Goal: Use online tool/utility: Utilize a website feature to perform a specific function

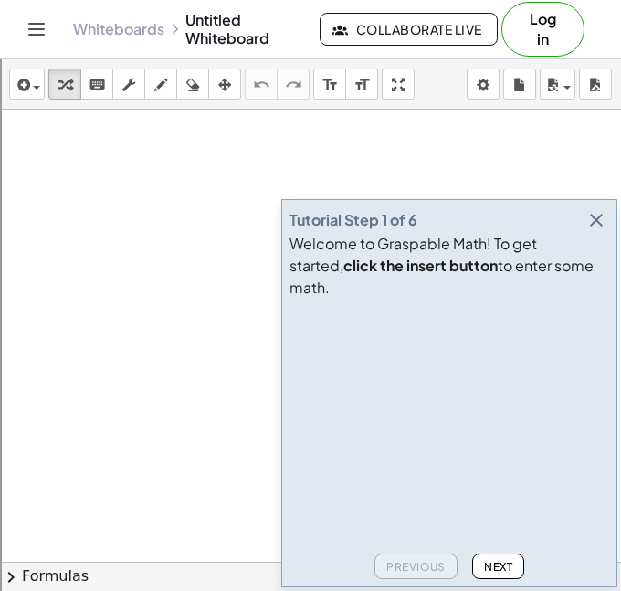
click at [599, 231] on icon "button" at bounding box center [597, 220] width 22 height 22
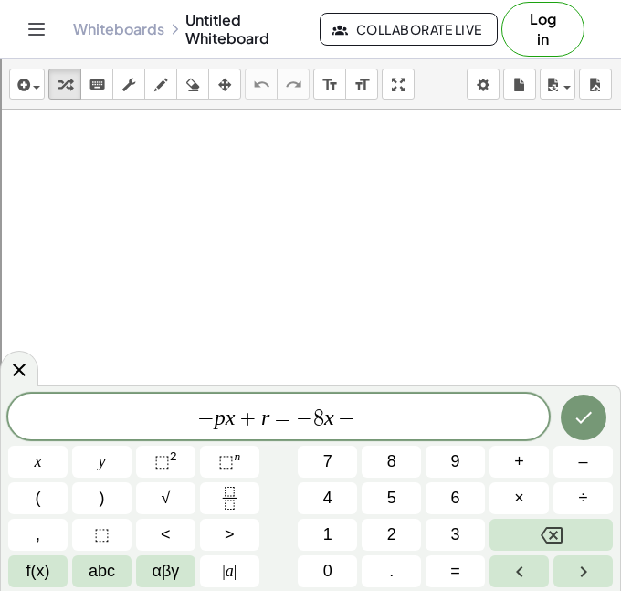
scroll to position [12, 0]
click at [573, 409] on icon "Done" at bounding box center [584, 418] width 22 height 22
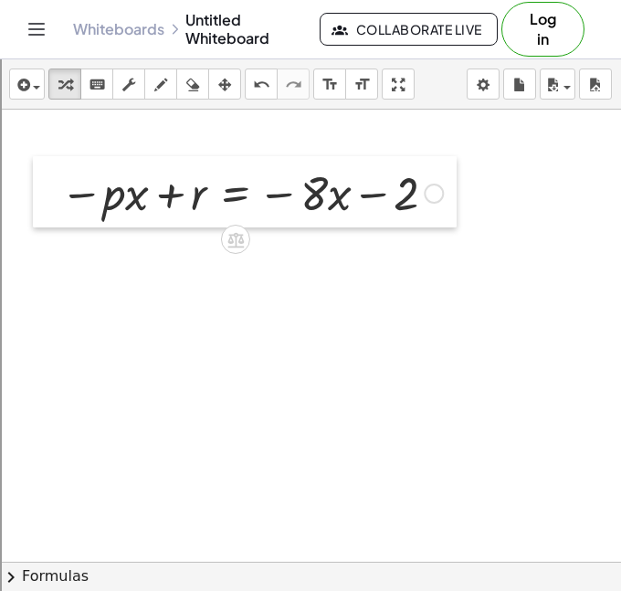
drag, startPoint x: 360, startPoint y: 359, endPoint x: 55, endPoint y: 193, distance: 347.6
click at [55, 193] on div at bounding box center [46, 191] width 27 height 71
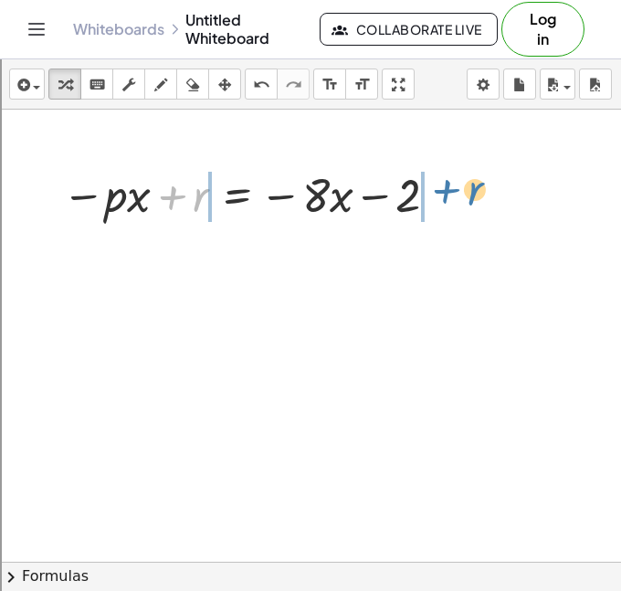
drag, startPoint x: 191, startPoint y: 207, endPoint x: 467, endPoint y: 201, distance: 276.1
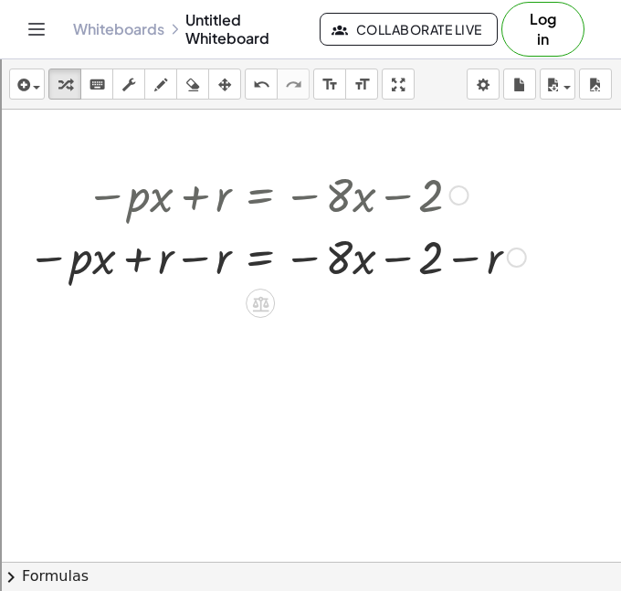
click at [187, 242] on div at bounding box center [276, 256] width 517 height 62
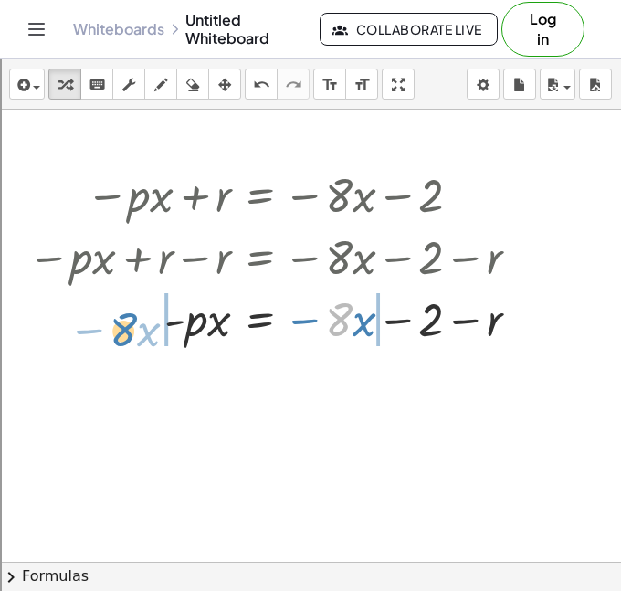
drag, startPoint x: 337, startPoint y: 321, endPoint x: 122, endPoint y: 331, distance: 215.9
click at [122, 331] on div at bounding box center [280, 318] width 525 height 62
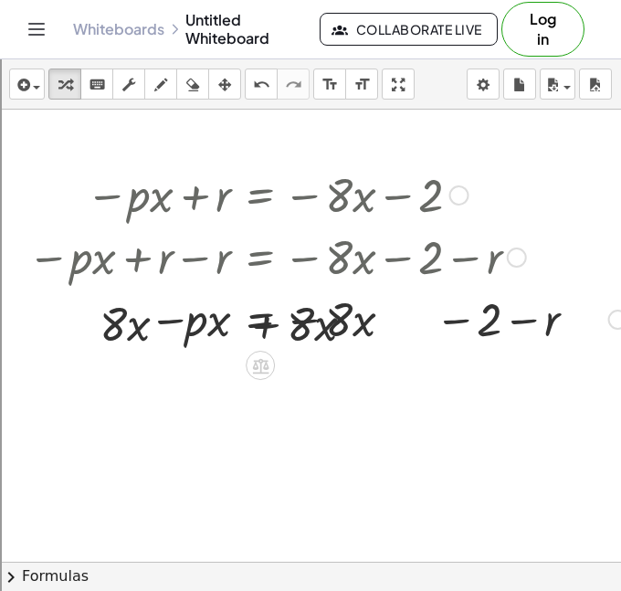
click at [189, 330] on div at bounding box center [327, 318] width 619 height 62
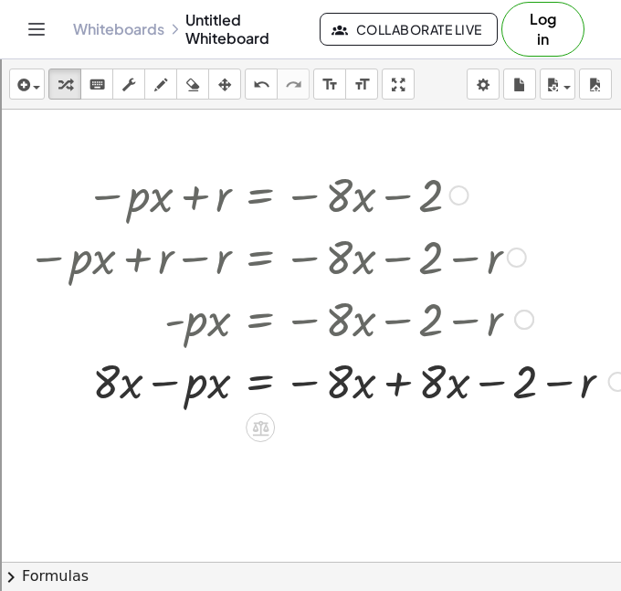
click at [408, 389] on div at bounding box center [327, 380] width 619 height 62
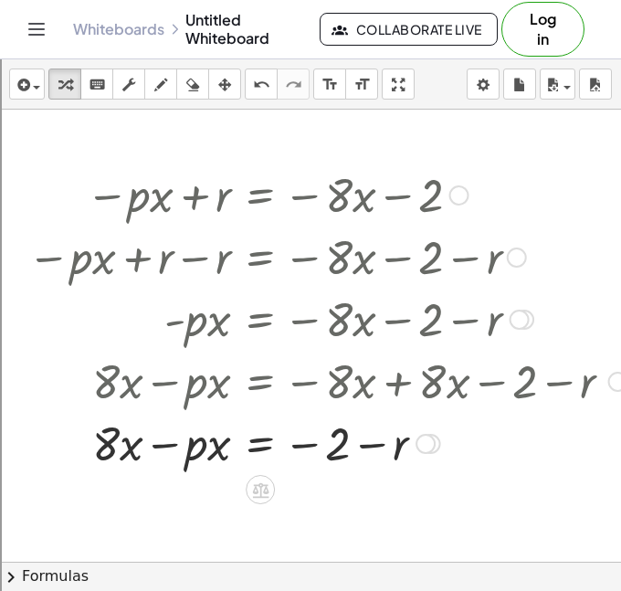
click at [335, 448] on div at bounding box center [327, 442] width 619 height 62
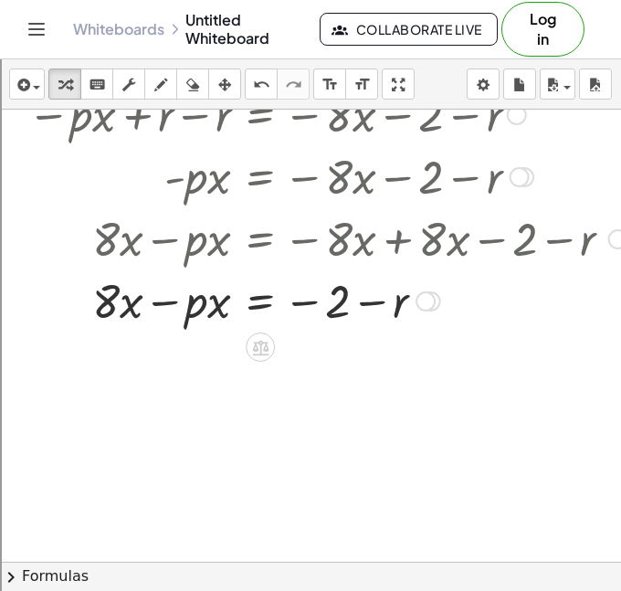
scroll to position [146, 0]
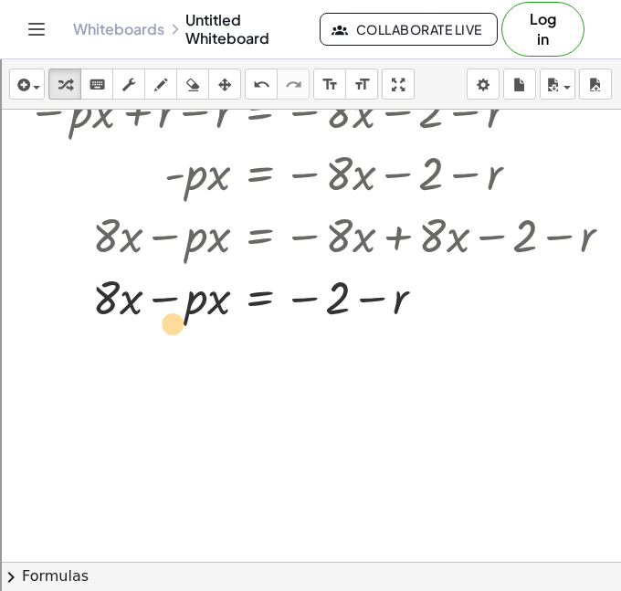
drag, startPoint x: 190, startPoint y: 319, endPoint x: 167, endPoint y: 342, distance: 32.3
click at [167, 342] on div "− · p · x + r = − · 8 · x − 2 − · p · x + r − r = − · 8 · x − 2 − r − · p · x +…" at bounding box center [384, 456] width 769 height 987
drag, startPoint x: 98, startPoint y: 288, endPoint x: 94, endPoint y: 277, distance: 11.6
click at [94, 277] on div at bounding box center [327, 296] width 619 height 62
drag, startPoint x: 128, startPoint y: 309, endPoint x: 23, endPoint y: 305, distance: 105.2
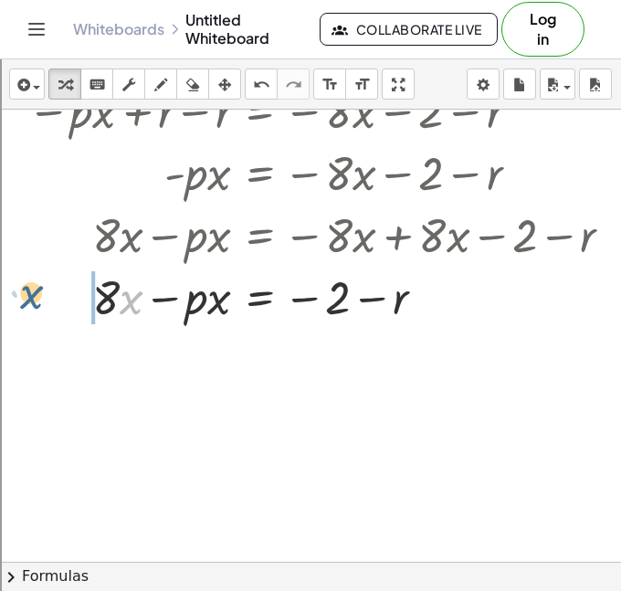
click at [23, 305] on div "− · p · x + r = − · 8 · x − 2 − · p · x + r − r = − · 8 · x − 2 − r − · p · x +…" at bounding box center [321, 172] width 642 height 320
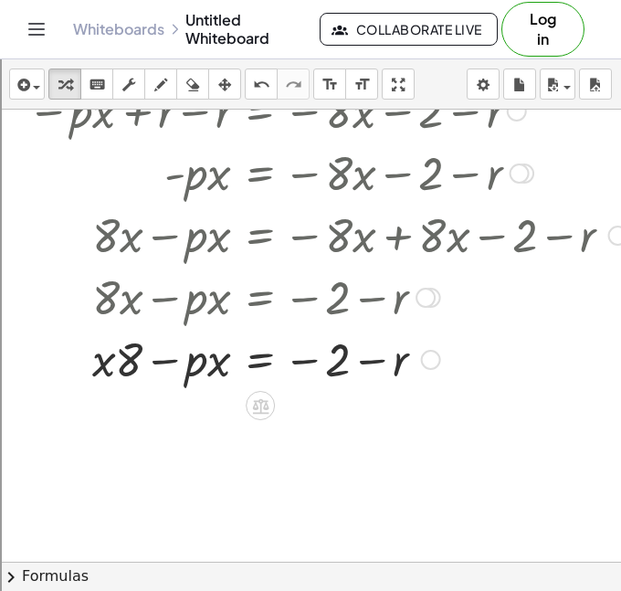
click at [124, 345] on div at bounding box center [327, 358] width 619 height 62
drag, startPoint x: 104, startPoint y: 358, endPoint x: 168, endPoint y: 365, distance: 64.3
click at [168, 365] on div at bounding box center [327, 358] width 619 height 62
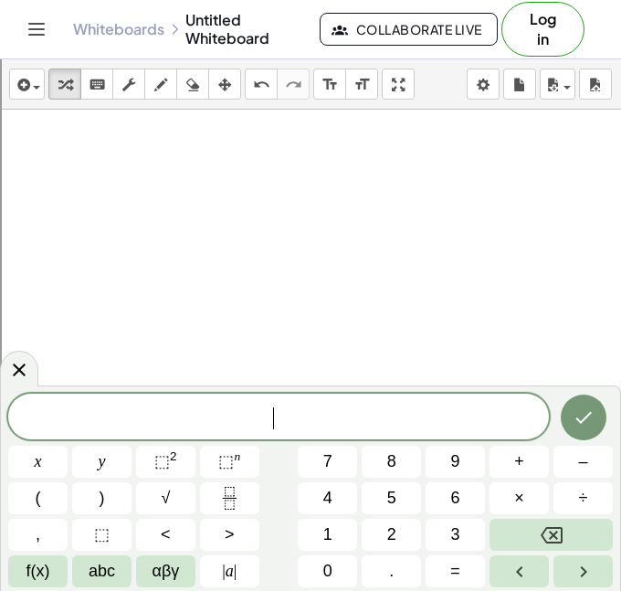
scroll to position [13, 0]
click at [526, 483] on button "×" at bounding box center [519, 499] width 59 height 32
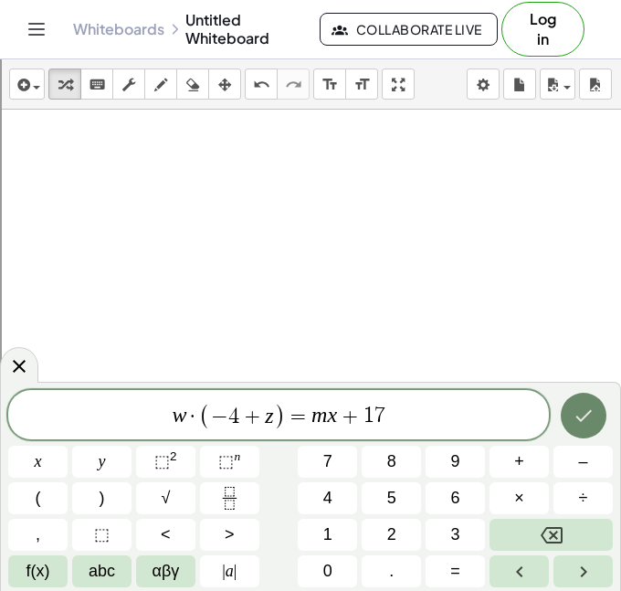
click at [592, 419] on icon "Done" at bounding box center [584, 416] width 22 height 22
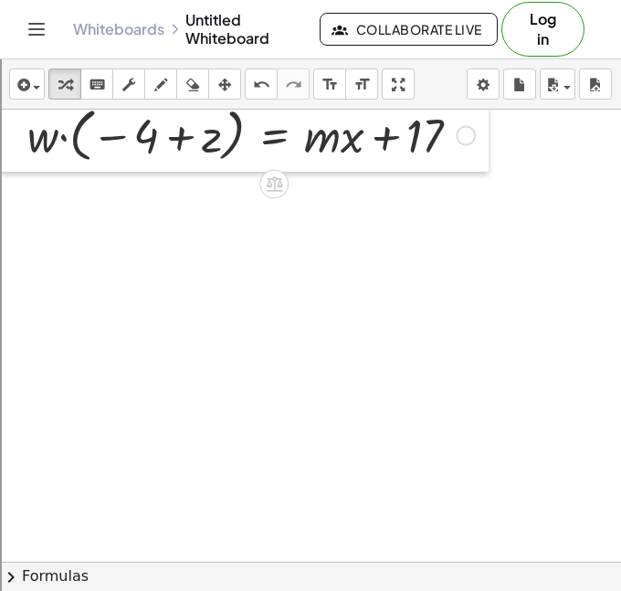
drag, startPoint x: 351, startPoint y: 383, endPoint x: -1, endPoint y: 137, distance: 429.3
click at [0, 137] on div at bounding box center [13, 134] width 27 height 76
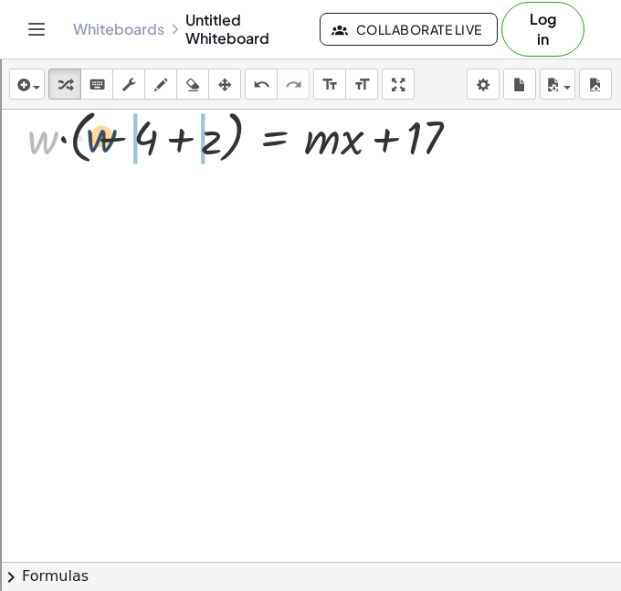
drag, startPoint x: 43, startPoint y: 157, endPoint x: 102, endPoint y: 155, distance: 59.4
click at [102, 155] on div at bounding box center [251, 135] width 466 height 67
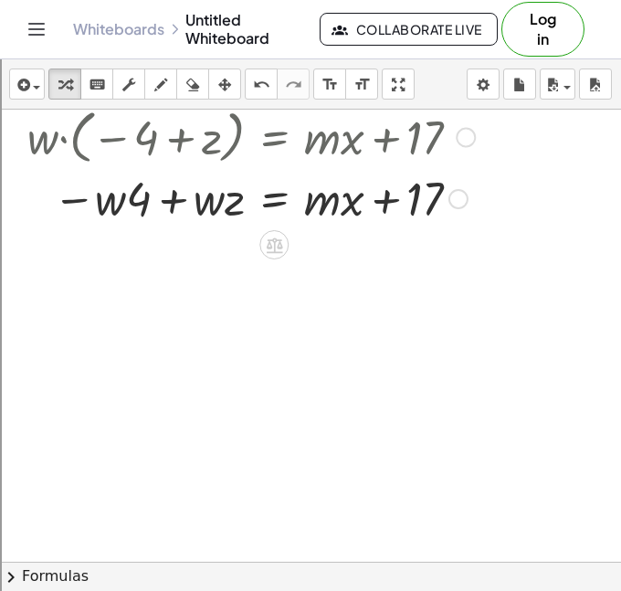
click at [94, 158] on div at bounding box center [251, 135] width 466 height 67
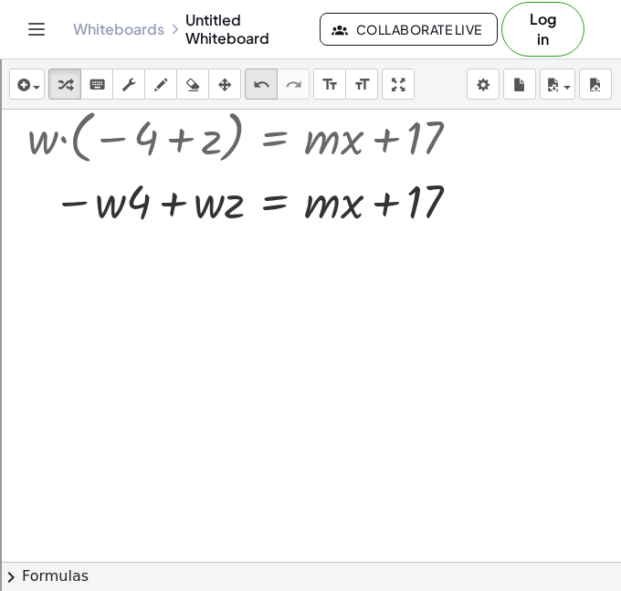
click at [257, 82] on icon "undo" at bounding box center [261, 85] width 17 height 22
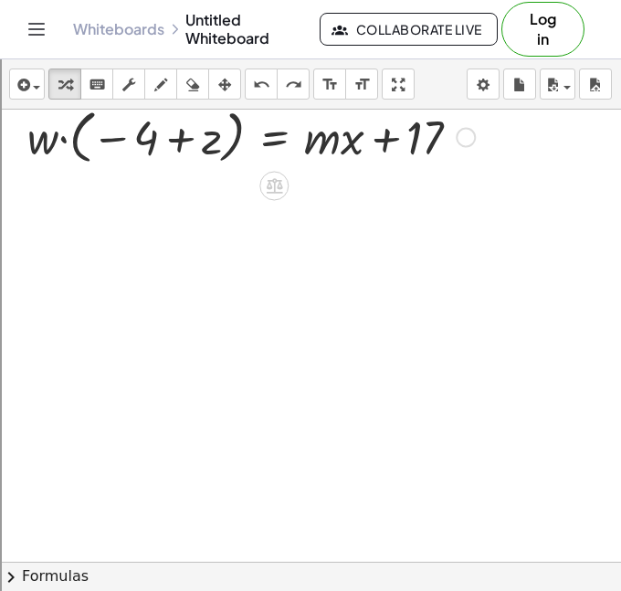
click at [58, 137] on div at bounding box center [251, 135] width 466 height 67
click at [59, 137] on div at bounding box center [251, 135] width 466 height 67
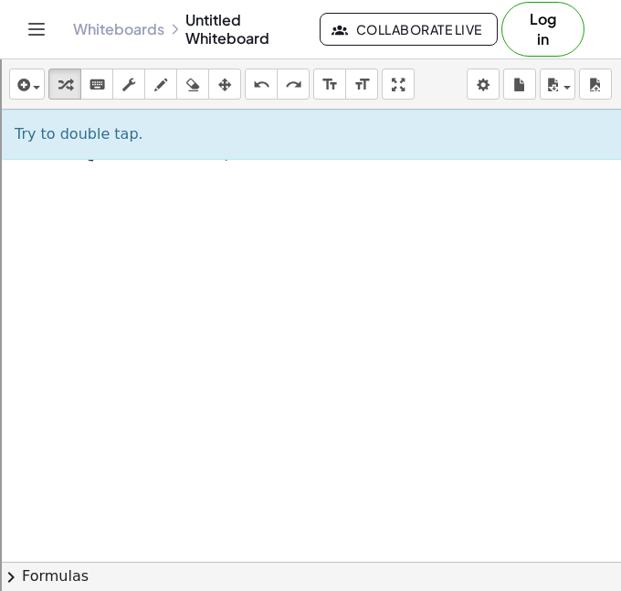
click at [45, 137] on span "Try to double tap." at bounding box center [79, 133] width 129 height 17
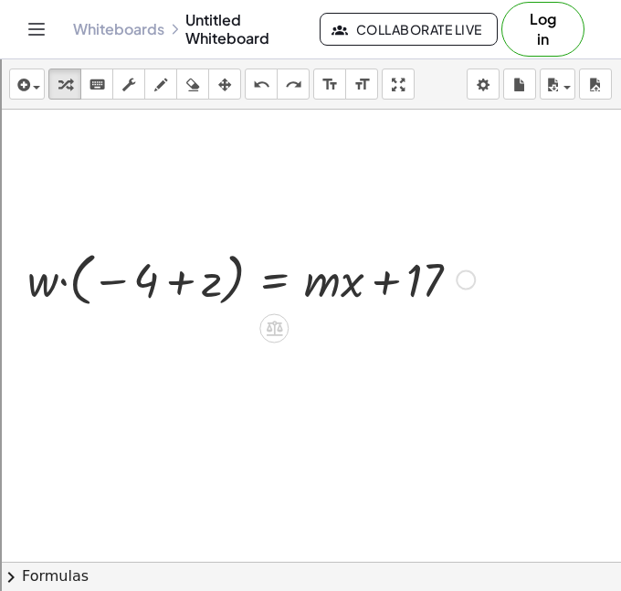
scroll to position [516, 0]
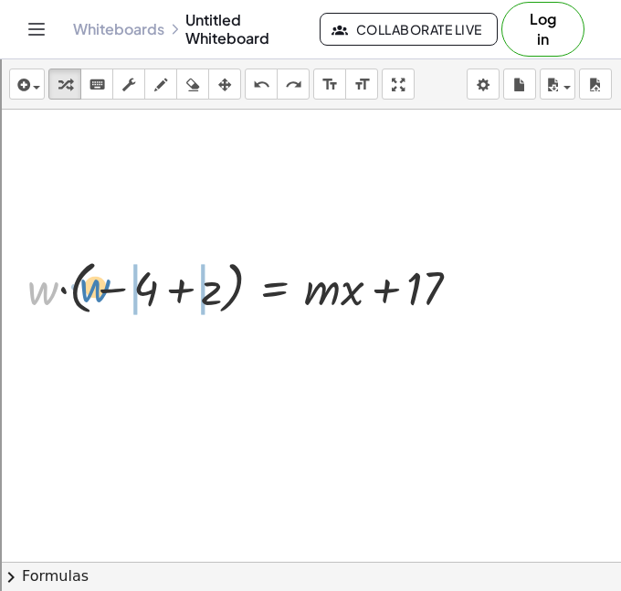
drag, startPoint x: 48, startPoint y: 292, endPoint x: 99, endPoint y: 290, distance: 51.3
click at [99, 290] on div at bounding box center [251, 286] width 466 height 67
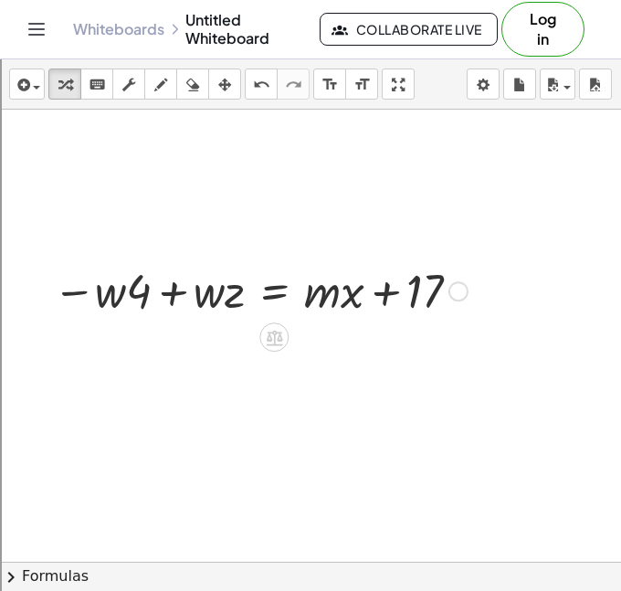
click at [122, 310] on div at bounding box center [251, 290] width 466 height 62
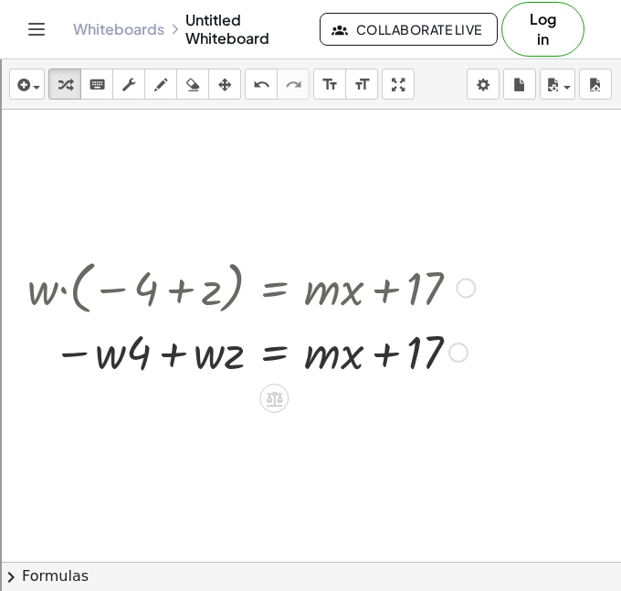
click at [129, 332] on div at bounding box center [251, 351] width 466 height 62
click at [130, 343] on div at bounding box center [251, 351] width 466 height 62
click at [260, 81] on icon "undo" at bounding box center [261, 85] width 17 height 22
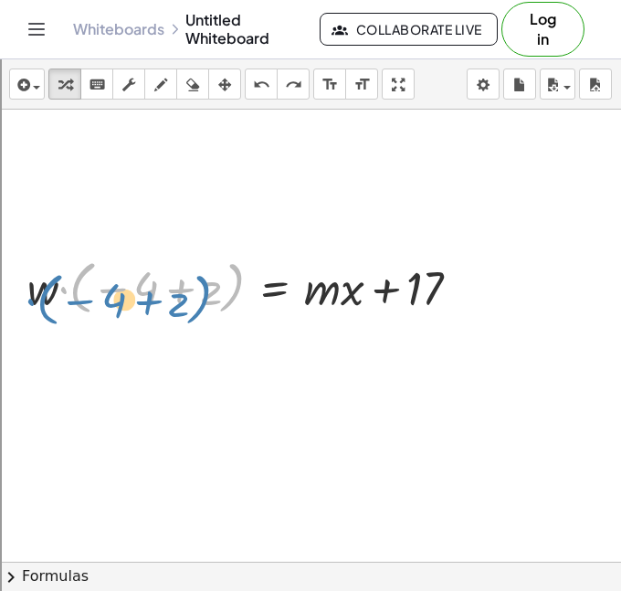
drag, startPoint x: 63, startPoint y: 292, endPoint x: 57, endPoint y: 301, distance: 11.2
click at [57, 301] on div at bounding box center [251, 286] width 466 height 67
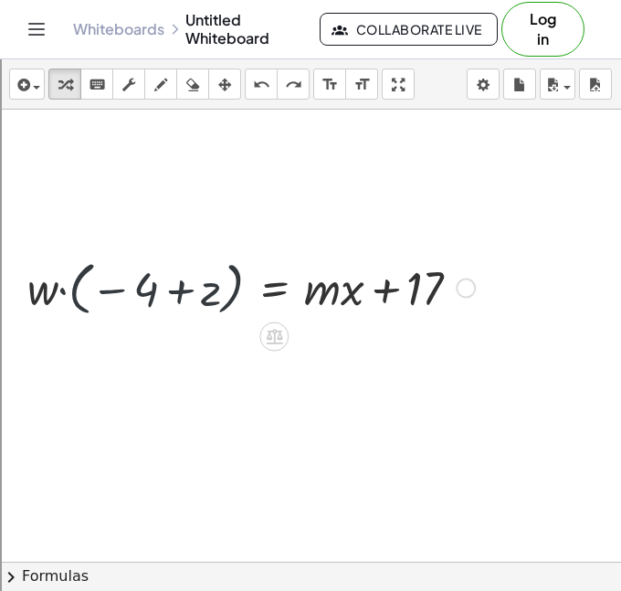
click at [39, 291] on div at bounding box center [251, 286] width 466 height 67
click at [63, 290] on div at bounding box center [251, 286] width 466 height 67
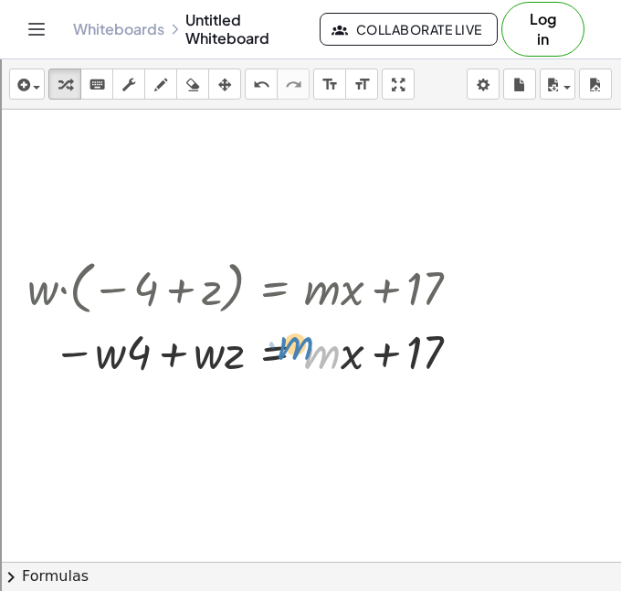
drag, startPoint x: 315, startPoint y: 358, endPoint x: 325, endPoint y: 360, distance: 10.2
click at [325, 360] on div at bounding box center [251, 351] width 466 height 62
click at [345, 356] on div at bounding box center [251, 351] width 466 height 62
click at [339, 358] on div at bounding box center [251, 351] width 466 height 62
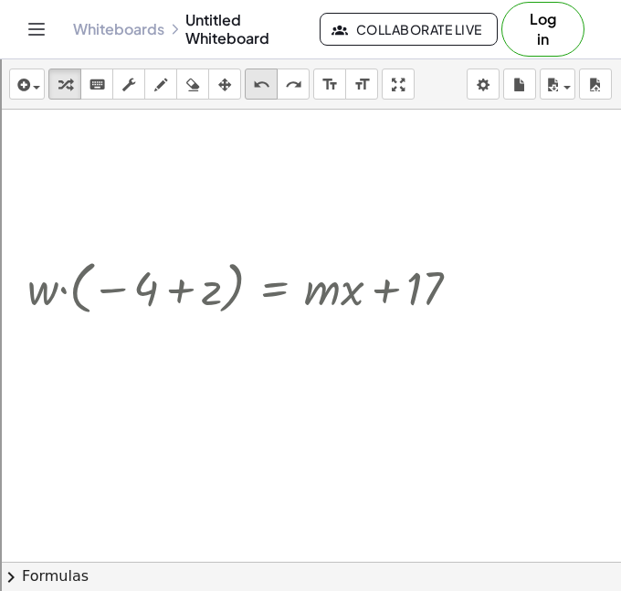
click at [259, 76] on icon "undo" at bounding box center [261, 85] width 17 height 22
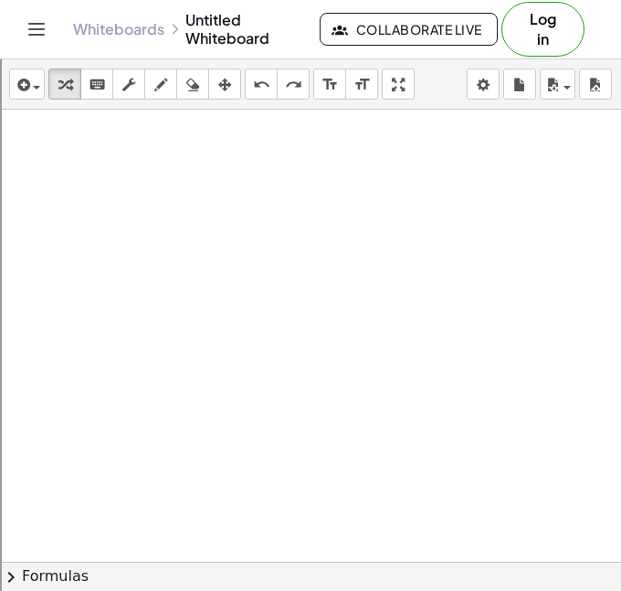
click at [269, 203] on div at bounding box center [411, 271] width 822 height 1357
click at [278, 345] on div at bounding box center [411, 271] width 822 height 1357
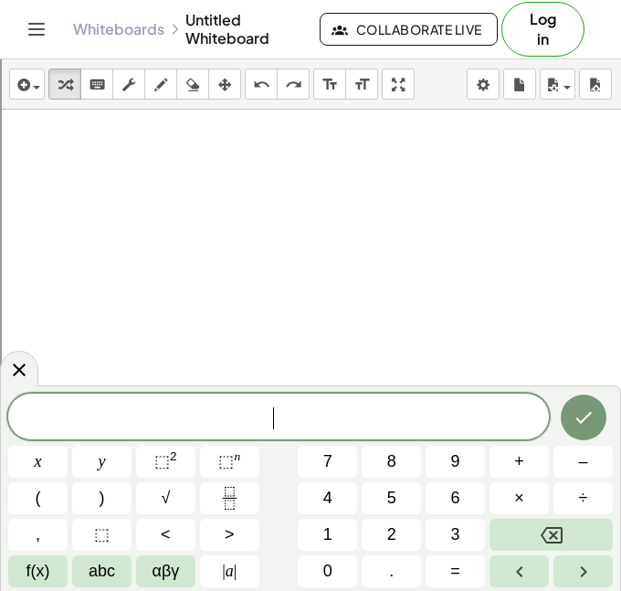
click at [278, 345] on div at bounding box center [411, 271] width 822 height 1357
click at [508, 494] on button "×" at bounding box center [519, 499] width 59 height 32
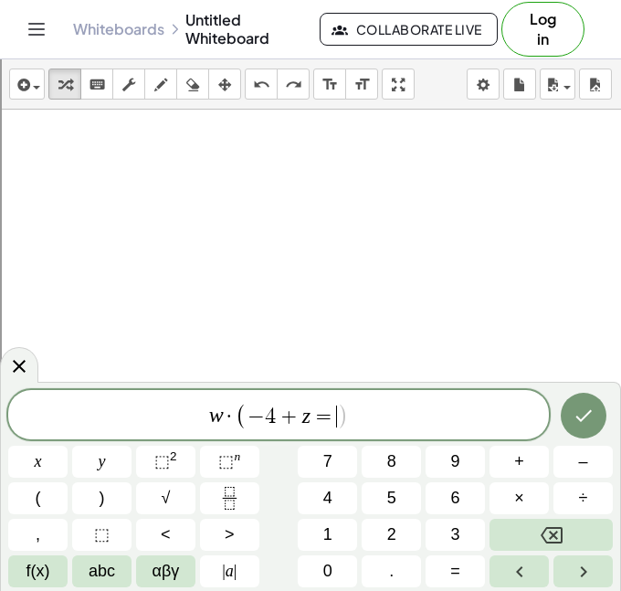
click at [313, 412] on span "=" at bounding box center [324, 417] width 27 height 22
click at [378, 421] on span "w · ( − 4 + z ) ​ =" at bounding box center [278, 416] width 541 height 30
click at [587, 407] on icon "Done" at bounding box center [584, 416] width 22 height 22
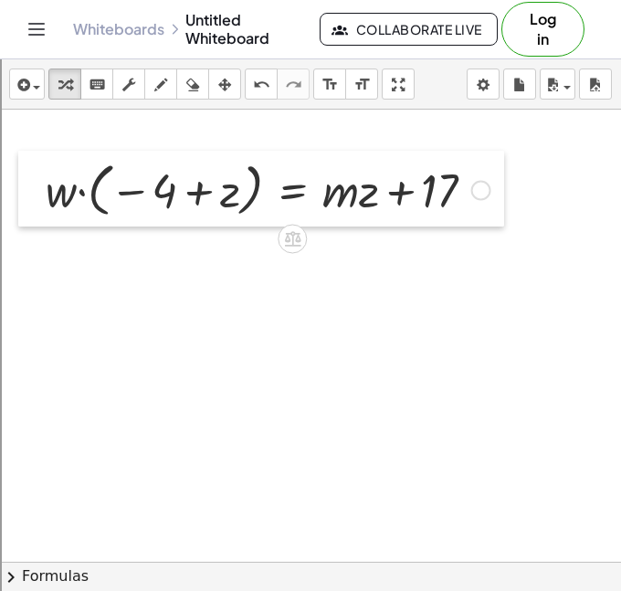
drag, startPoint x: 292, startPoint y: 382, endPoint x: 31, endPoint y: 188, distance: 324.6
click at [31, 188] on div at bounding box center [31, 189] width 27 height 76
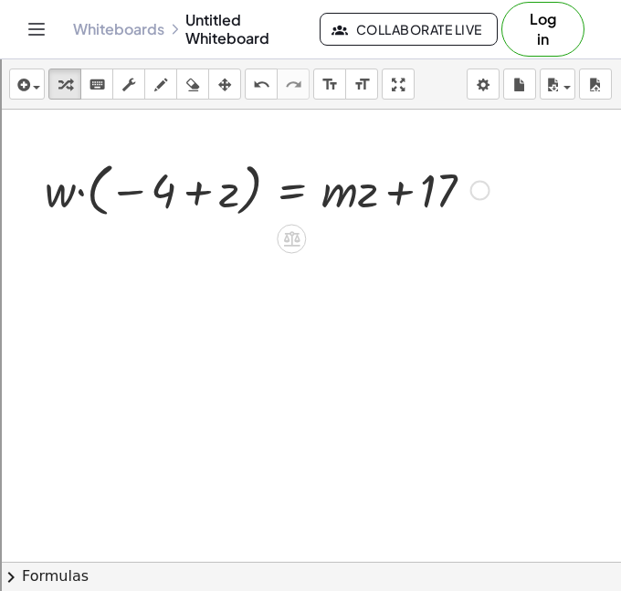
click at [74, 195] on div at bounding box center [267, 188] width 463 height 67
click at [88, 181] on div at bounding box center [267, 188] width 463 height 67
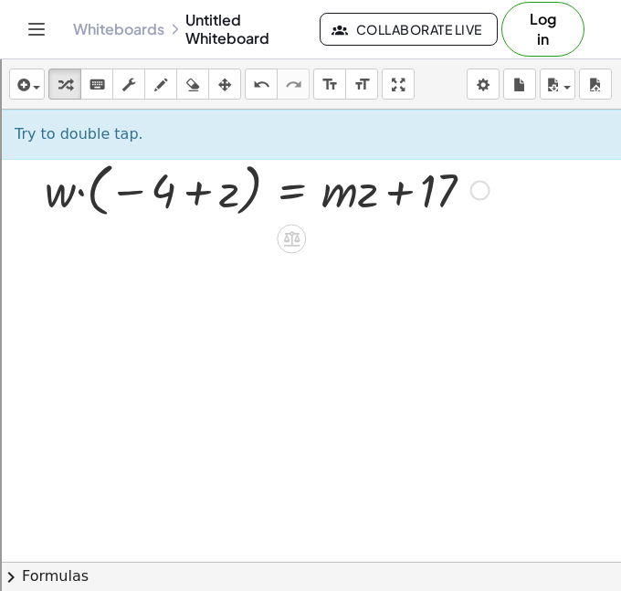
click at [72, 197] on div at bounding box center [267, 188] width 463 height 67
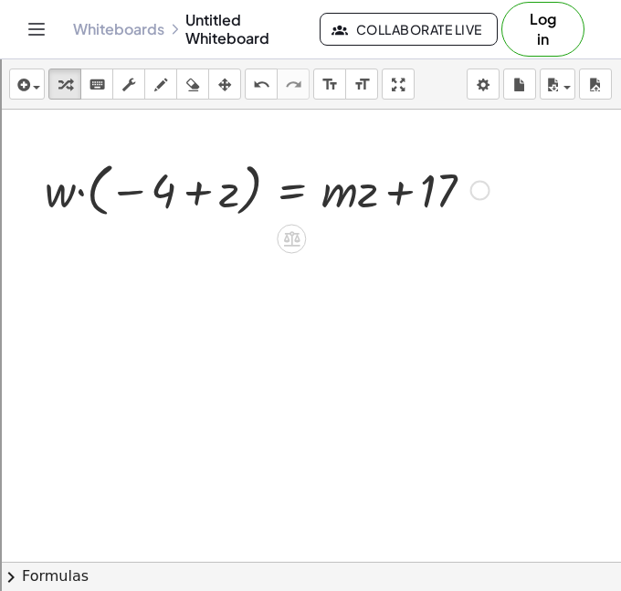
click at [82, 192] on div at bounding box center [267, 188] width 463 height 67
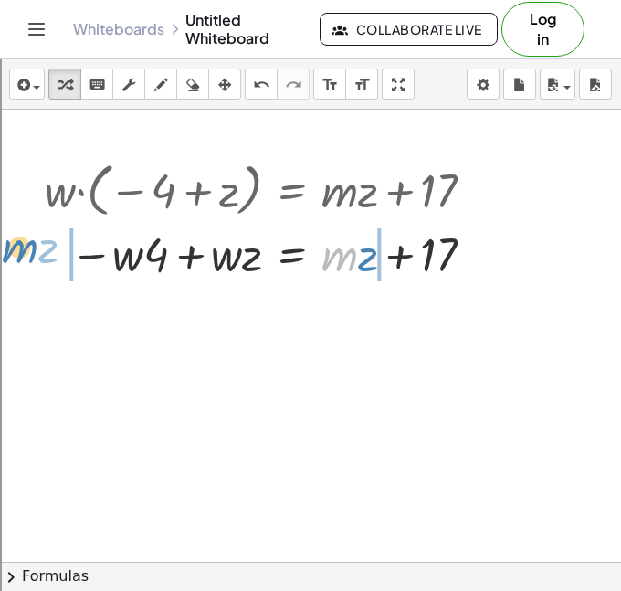
drag, startPoint x: 345, startPoint y: 261, endPoint x: 24, endPoint y: 256, distance: 321.8
click at [24, 256] on div "· w · ( − 4 + z ) = + · m · z + 17 · m + · z − 4 z = + · m · z + 17 · w · + · w…" at bounding box center [260, 220] width 486 height 138
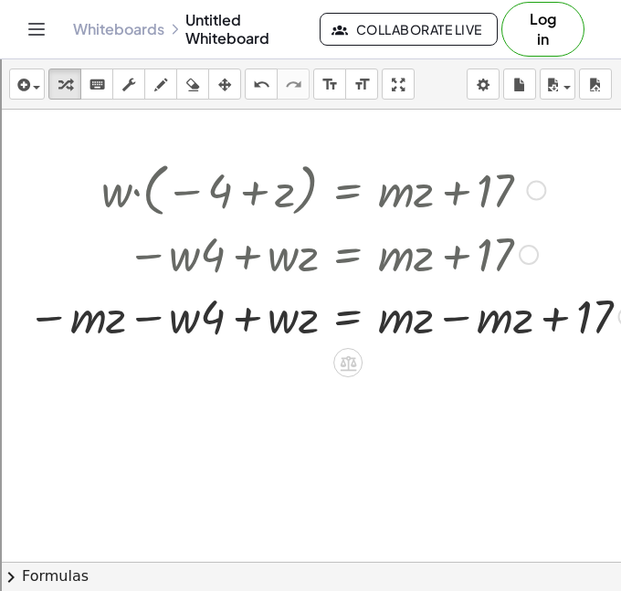
click at [457, 312] on div at bounding box center [332, 315] width 629 height 62
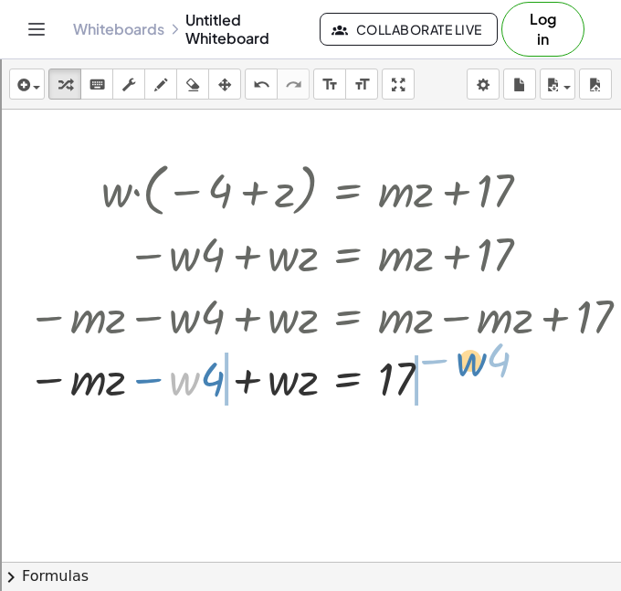
drag, startPoint x: 193, startPoint y: 382, endPoint x: 479, endPoint y: 363, distance: 286.7
click at [479, 363] on div at bounding box center [332, 377] width 629 height 62
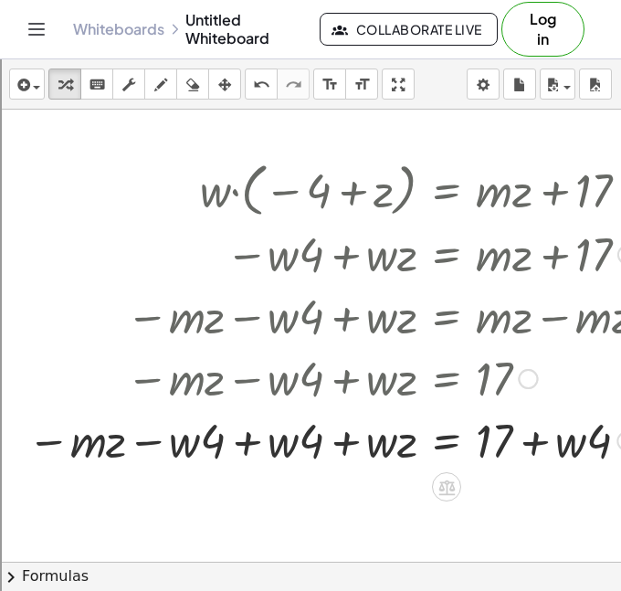
click at [255, 446] on div at bounding box center [381, 440] width 727 height 62
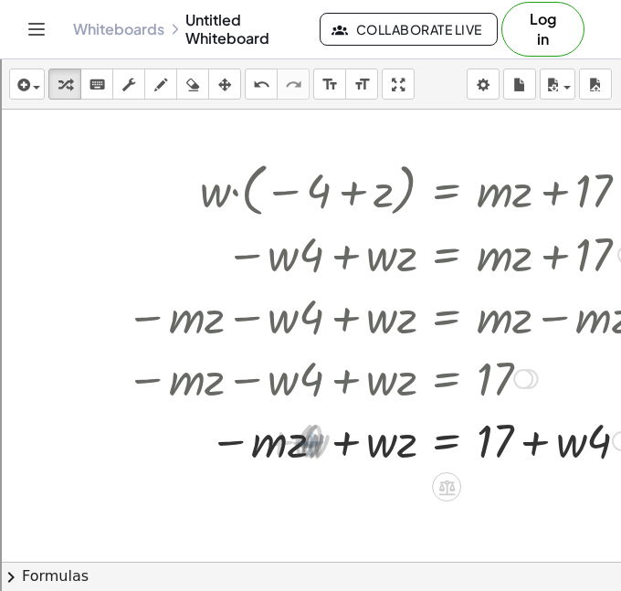
click at [547, 431] on div at bounding box center [431, 440] width 629 height 62
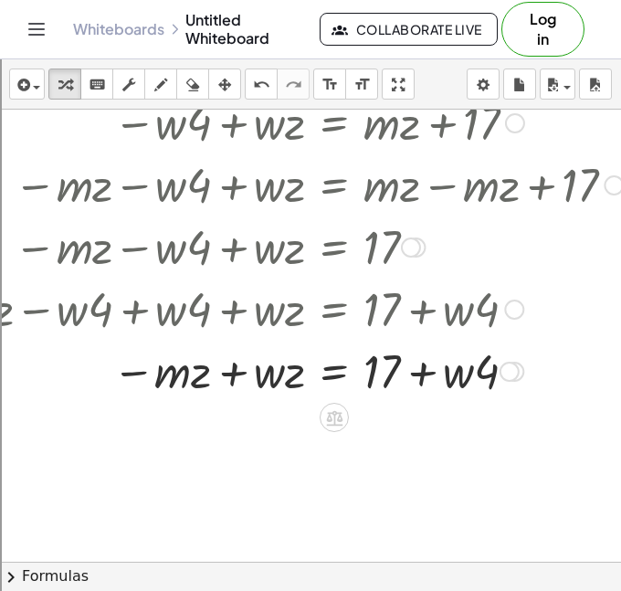
scroll to position [649, 117]
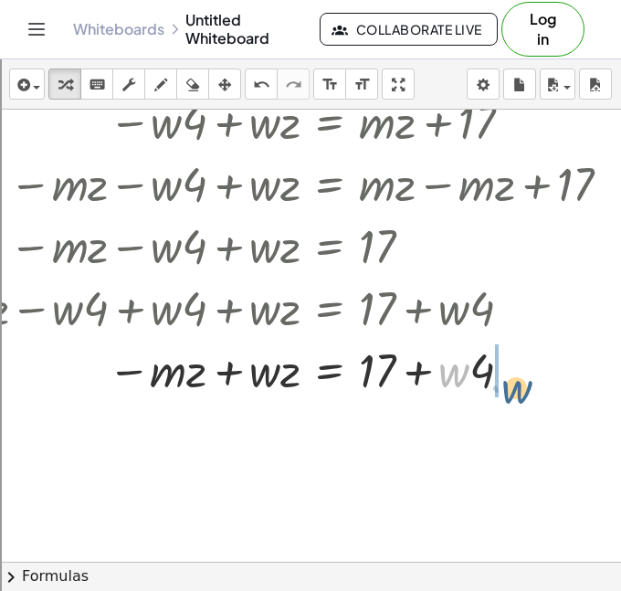
drag, startPoint x: 453, startPoint y: 377, endPoint x: 510, endPoint y: 379, distance: 56.7
click at [510, 379] on div at bounding box center [264, 369] width 727 height 62
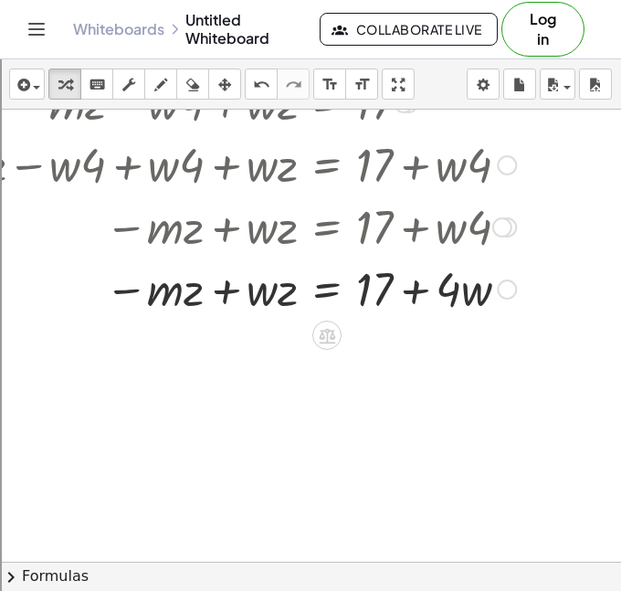
scroll to position [801, 124]
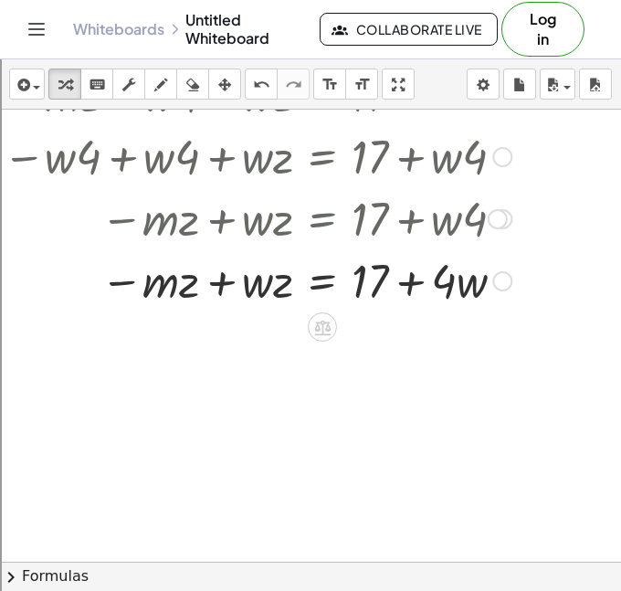
click at [230, 284] on div at bounding box center [257, 280] width 727 height 62
click at [162, 282] on div at bounding box center [257, 280] width 727 height 62
